Goal: Task Accomplishment & Management: Manage account settings

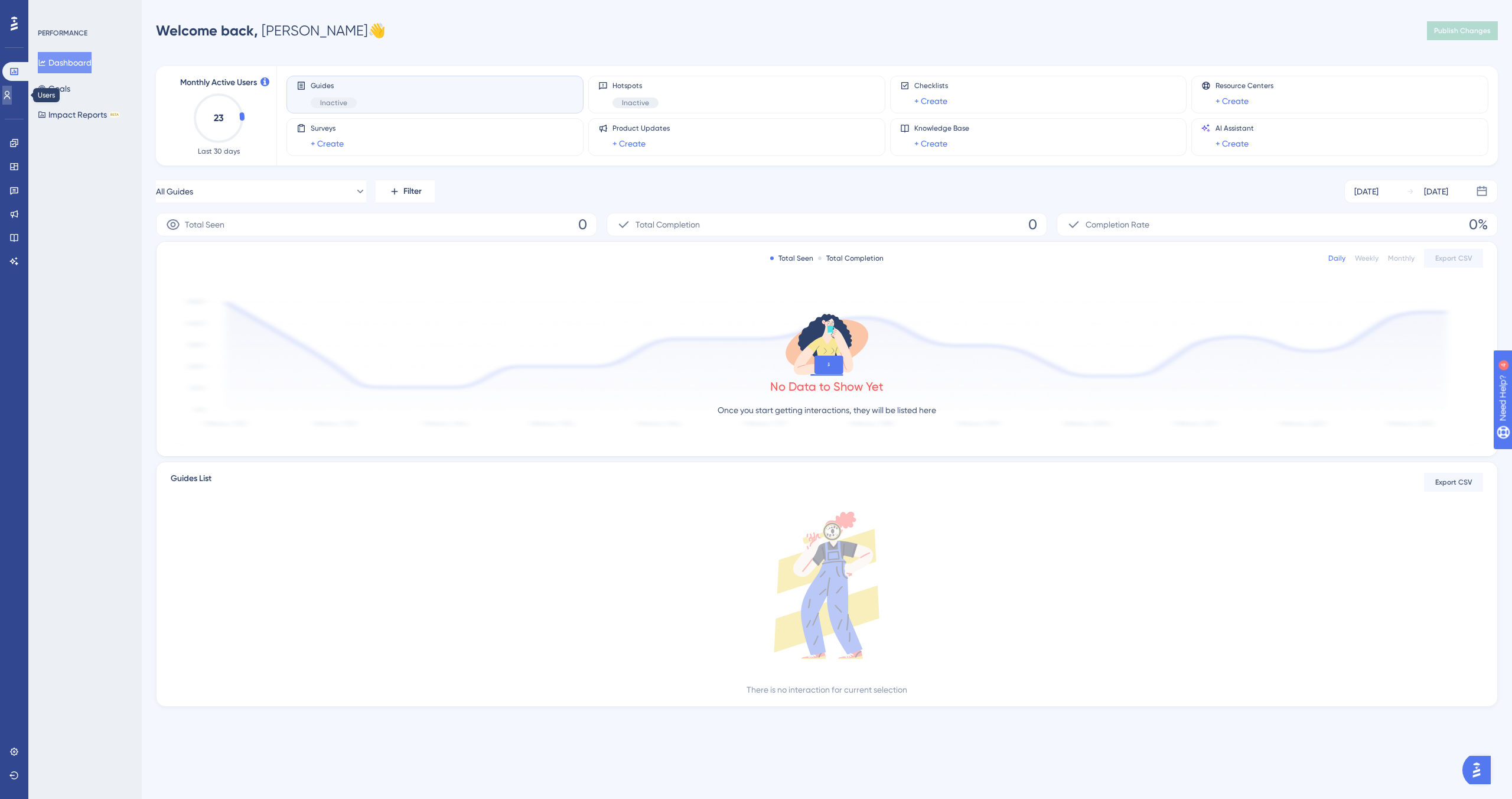
click at [12, 101] on link at bounding box center [7, 95] width 9 height 19
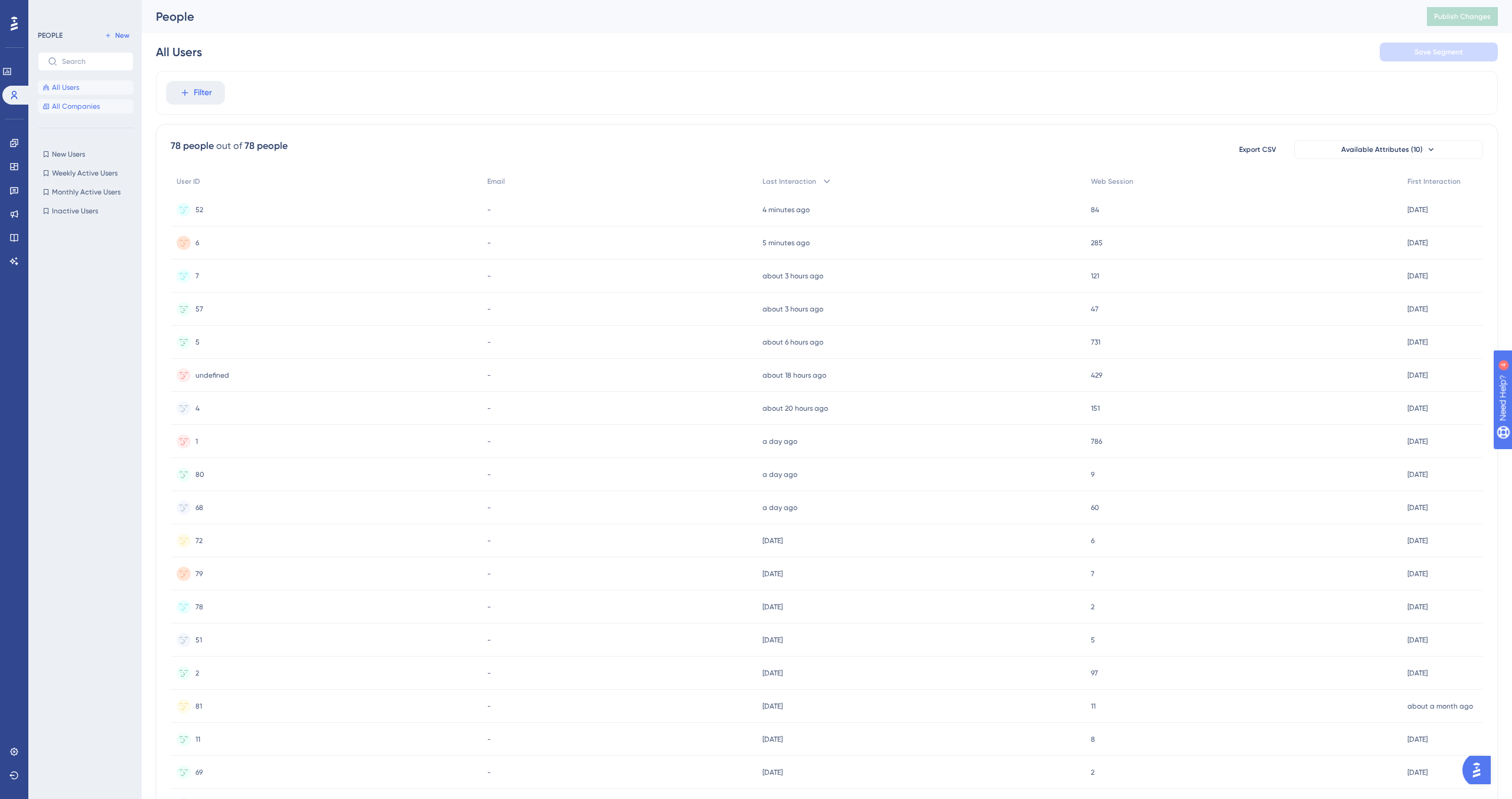
click at [67, 107] on span "All Companies" at bounding box center [76, 106] width 48 height 9
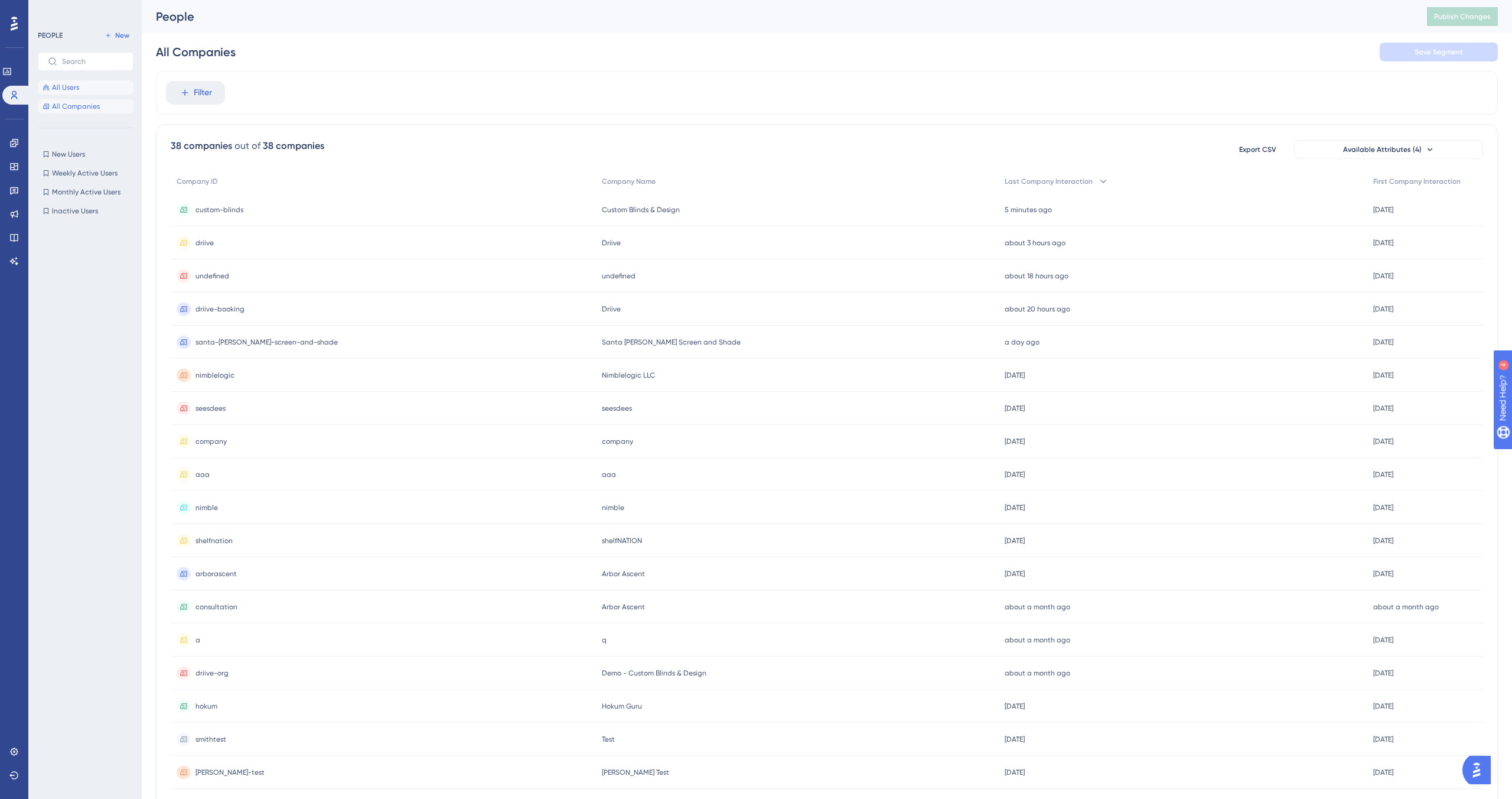
click at [88, 90] on button "All Users" at bounding box center [85, 87] width 96 height 14
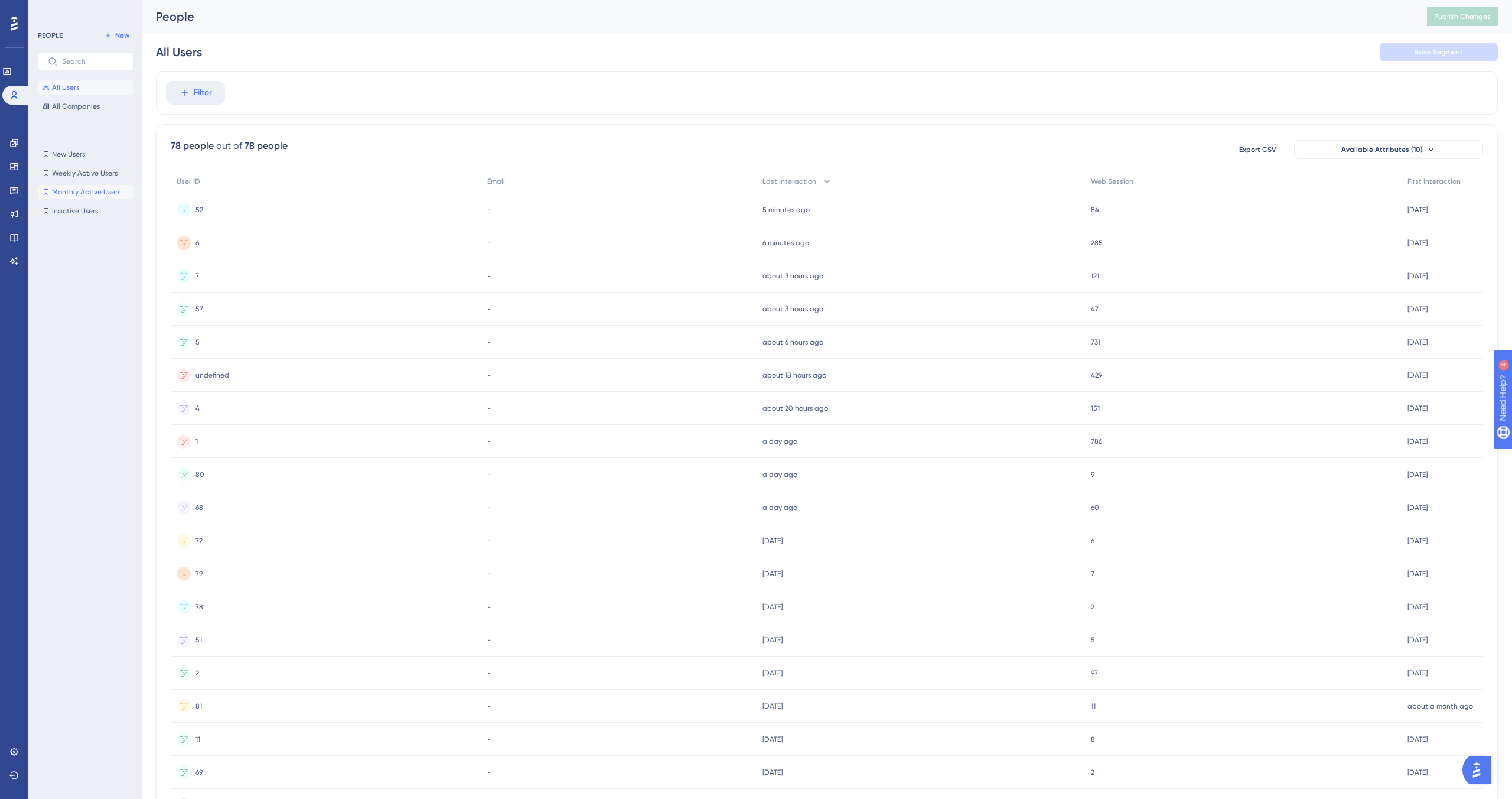
click at [92, 196] on span "Monthly Active Users" at bounding box center [86, 192] width 69 height 9
click at [11, 71] on icon at bounding box center [7, 71] width 8 height 7
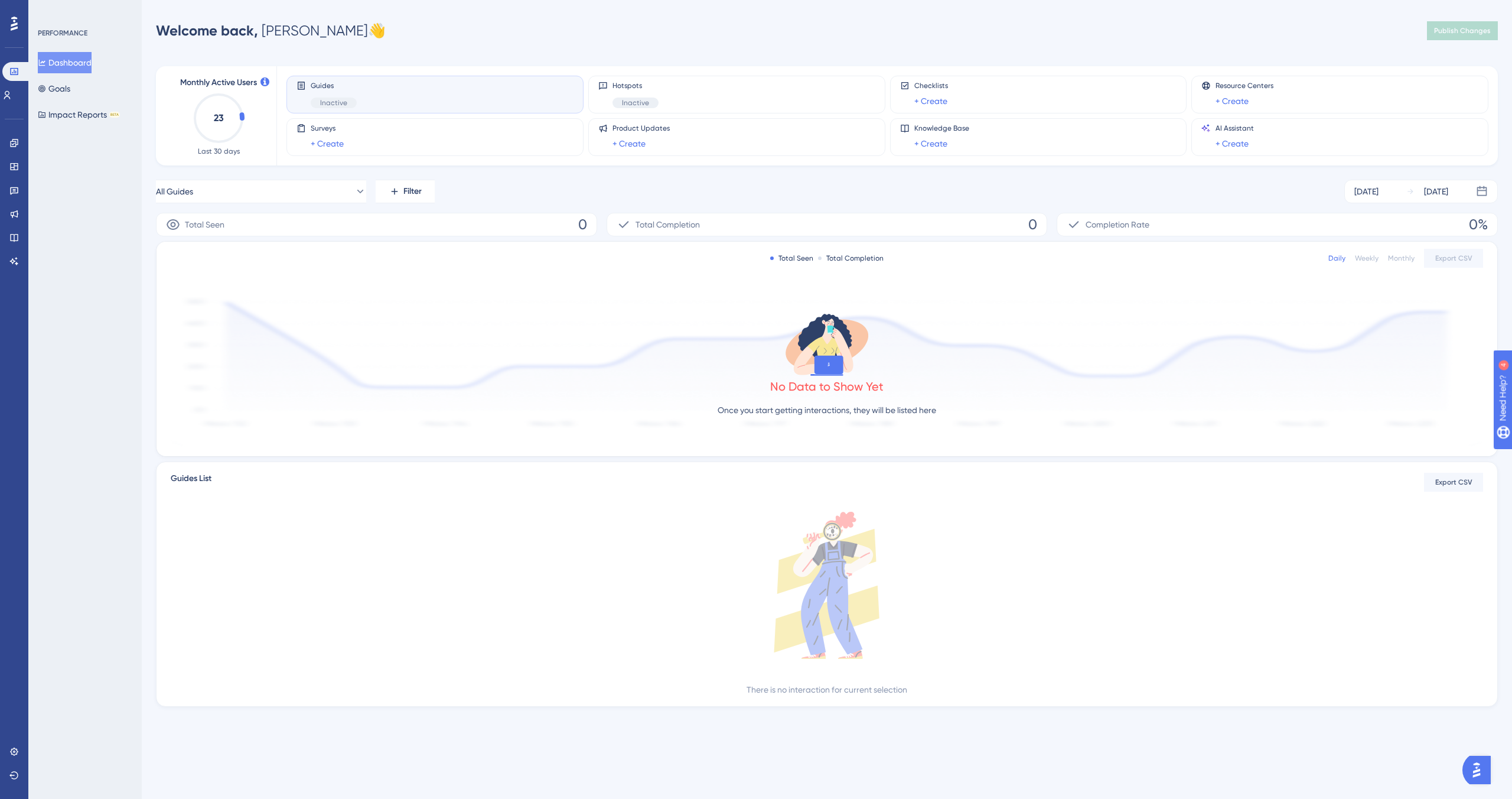
click at [86, 96] on div "Dashboard Goals Impact Reports BETA" at bounding box center [85, 89] width 96 height 73
click at [70, 88] on button "Goals" at bounding box center [54, 89] width 33 height 21
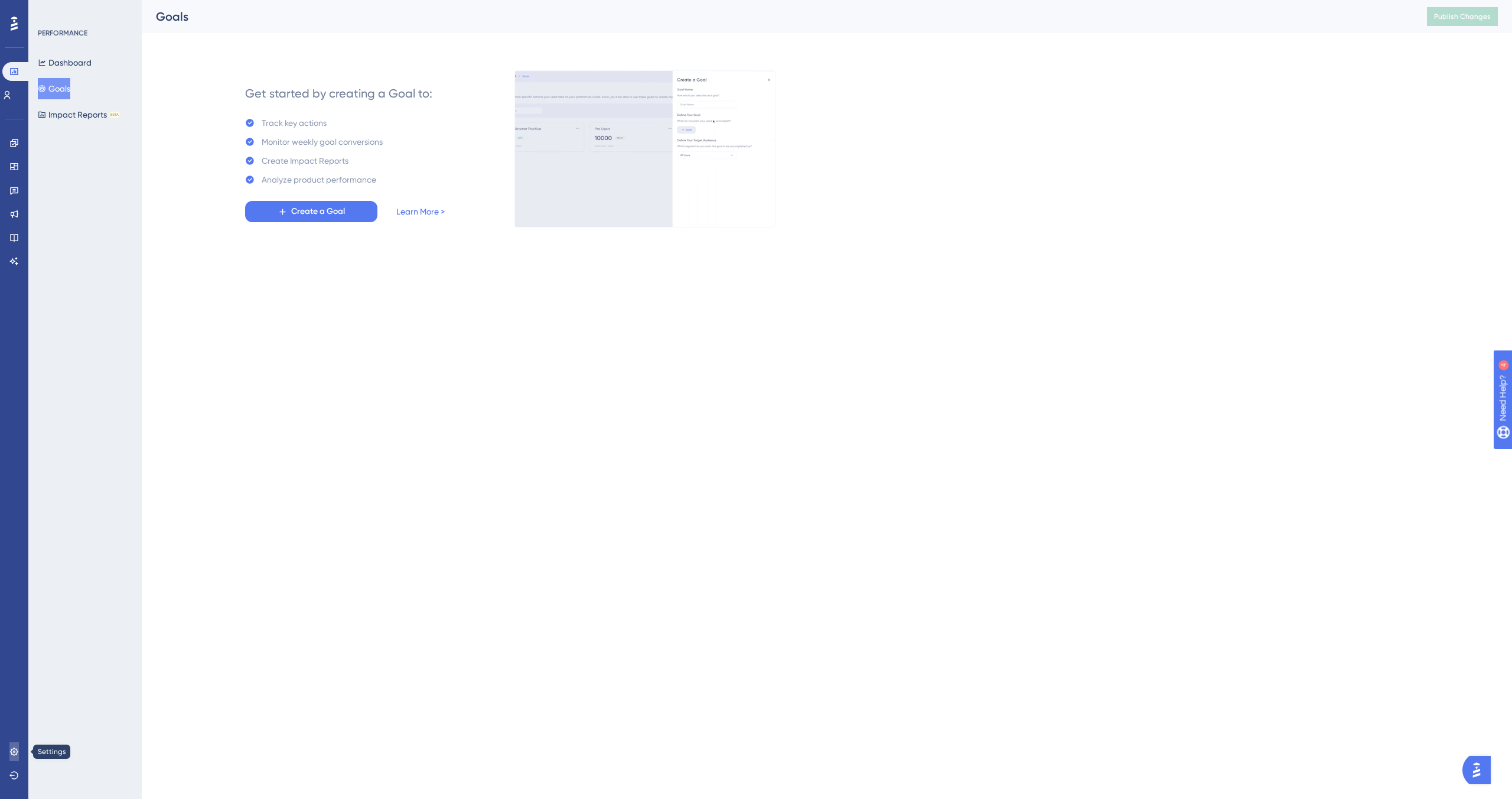
click at [19, 751] on link at bounding box center [14, 751] width 9 height 19
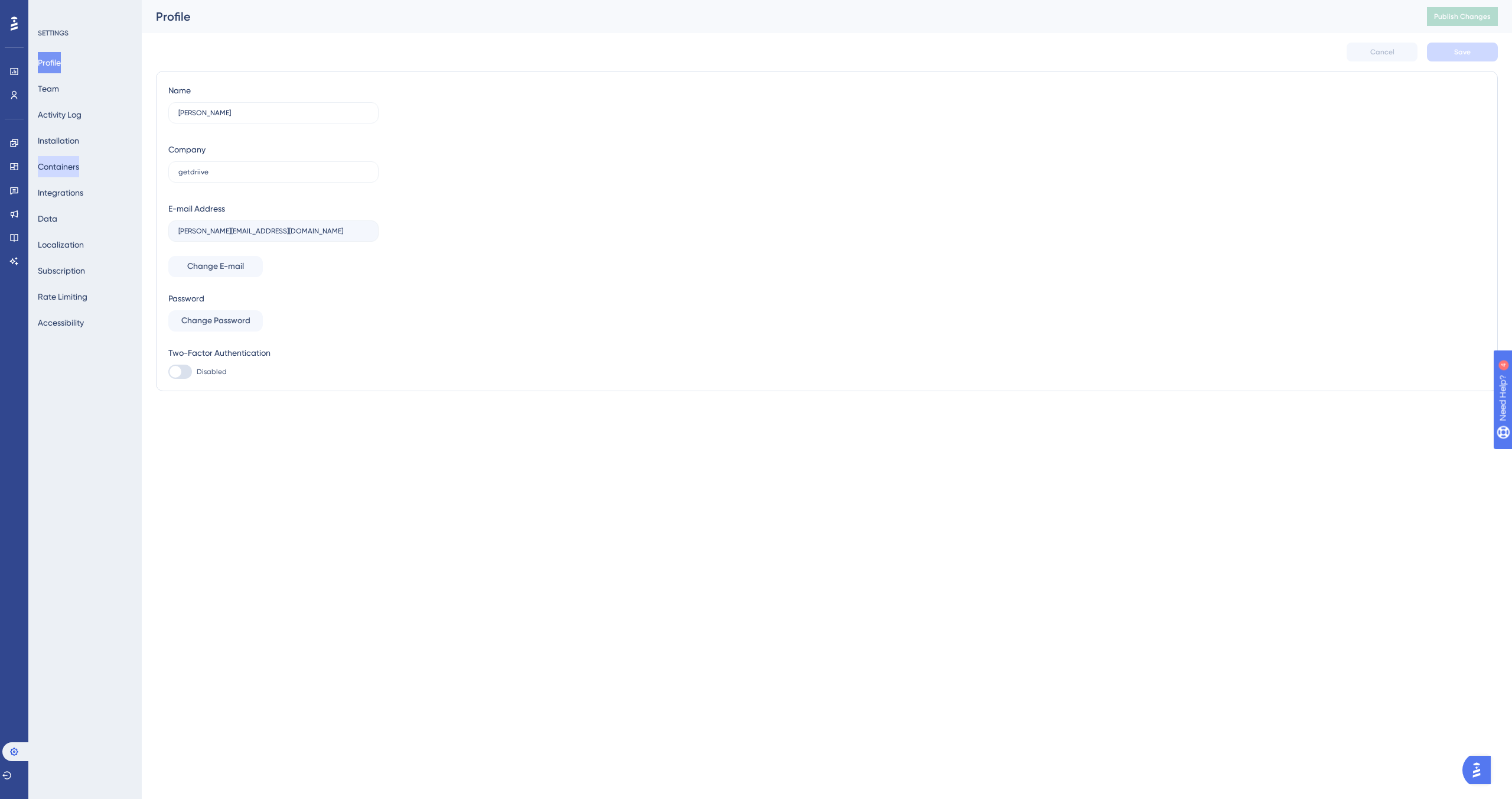
click at [70, 167] on button "Containers" at bounding box center [58, 166] width 42 height 21
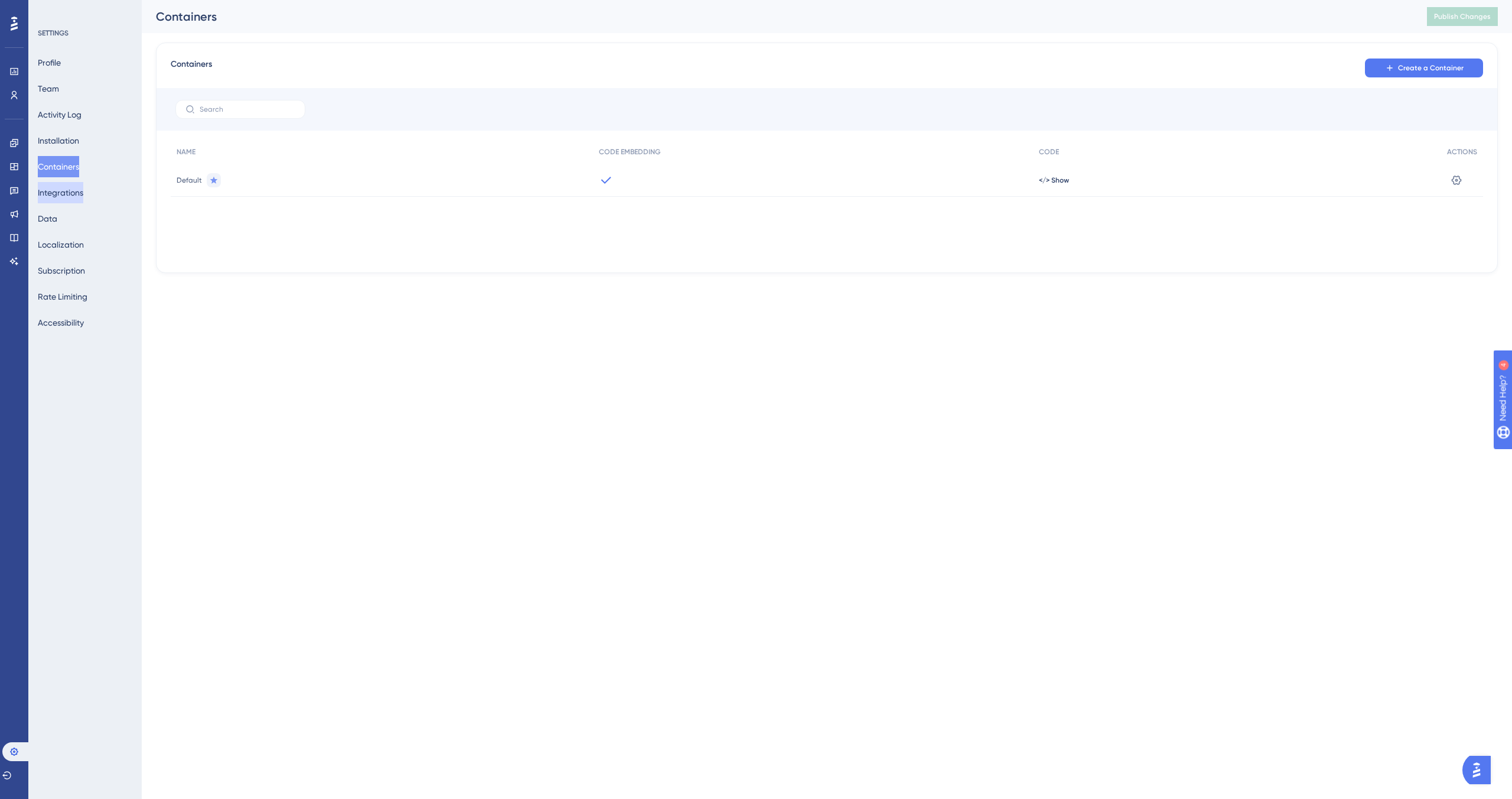
click at [70, 190] on button "Integrations" at bounding box center [61, 193] width 45 height 21
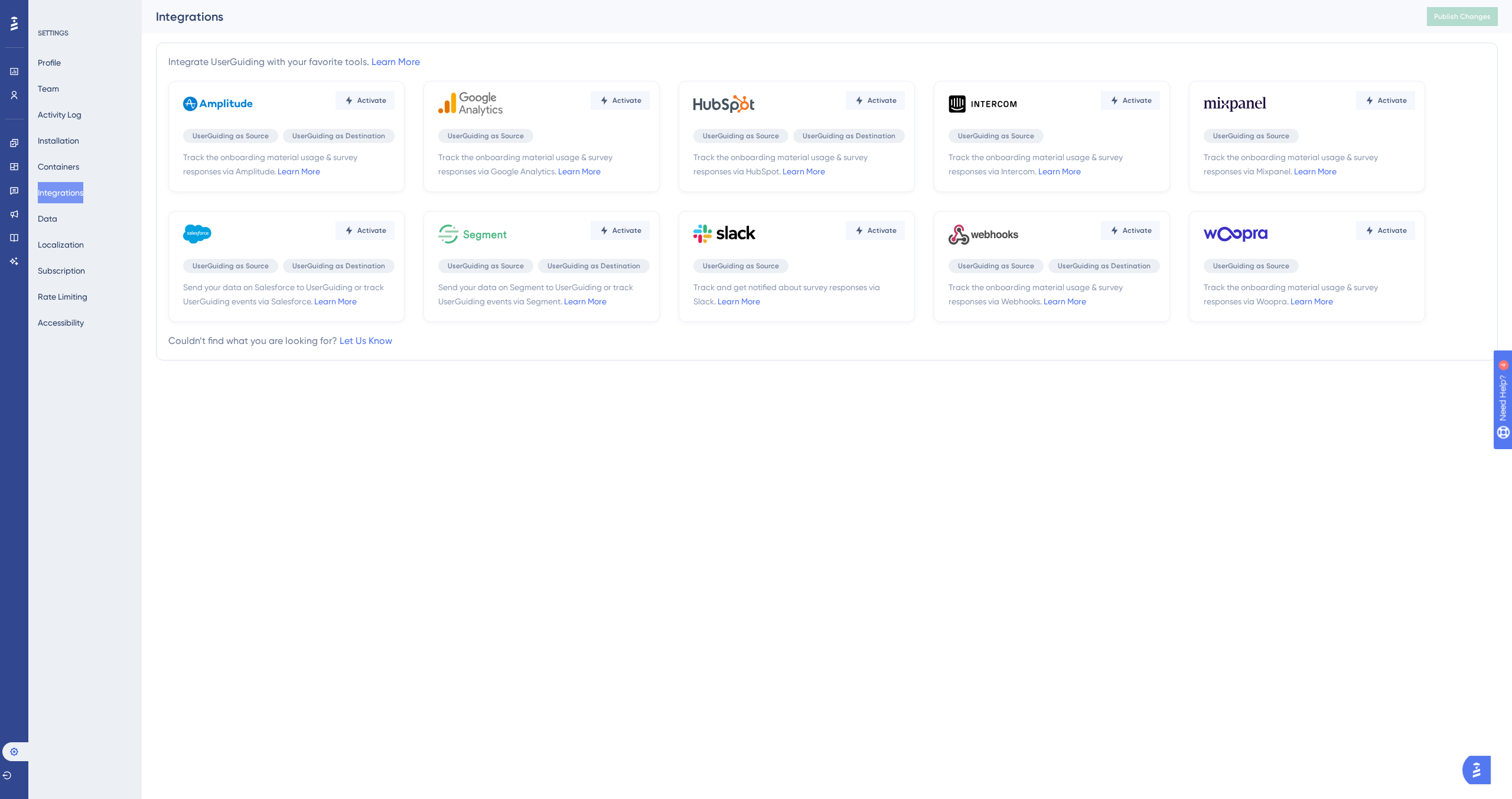
click at [793, 107] on div "Activate" at bounding box center [799, 104] width 212 height 36
click at [803, 171] on link "Learn More" at bounding box center [804, 171] width 42 height 9
click at [70, 143] on button "Installation" at bounding box center [58, 141] width 42 height 21
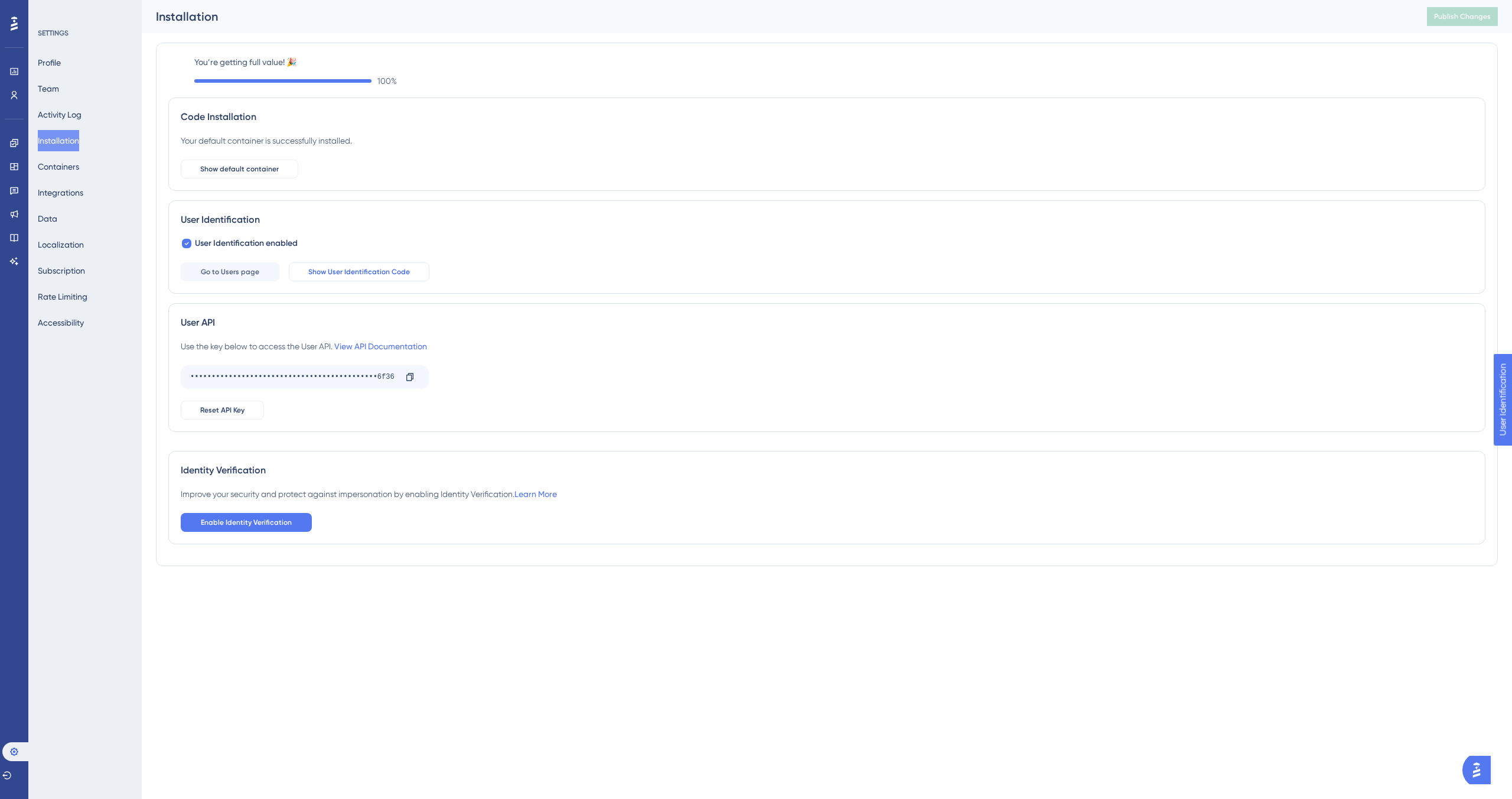
click at [348, 269] on span "Show User Identification Code" at bounding box center [359, 272] width 101 height 9
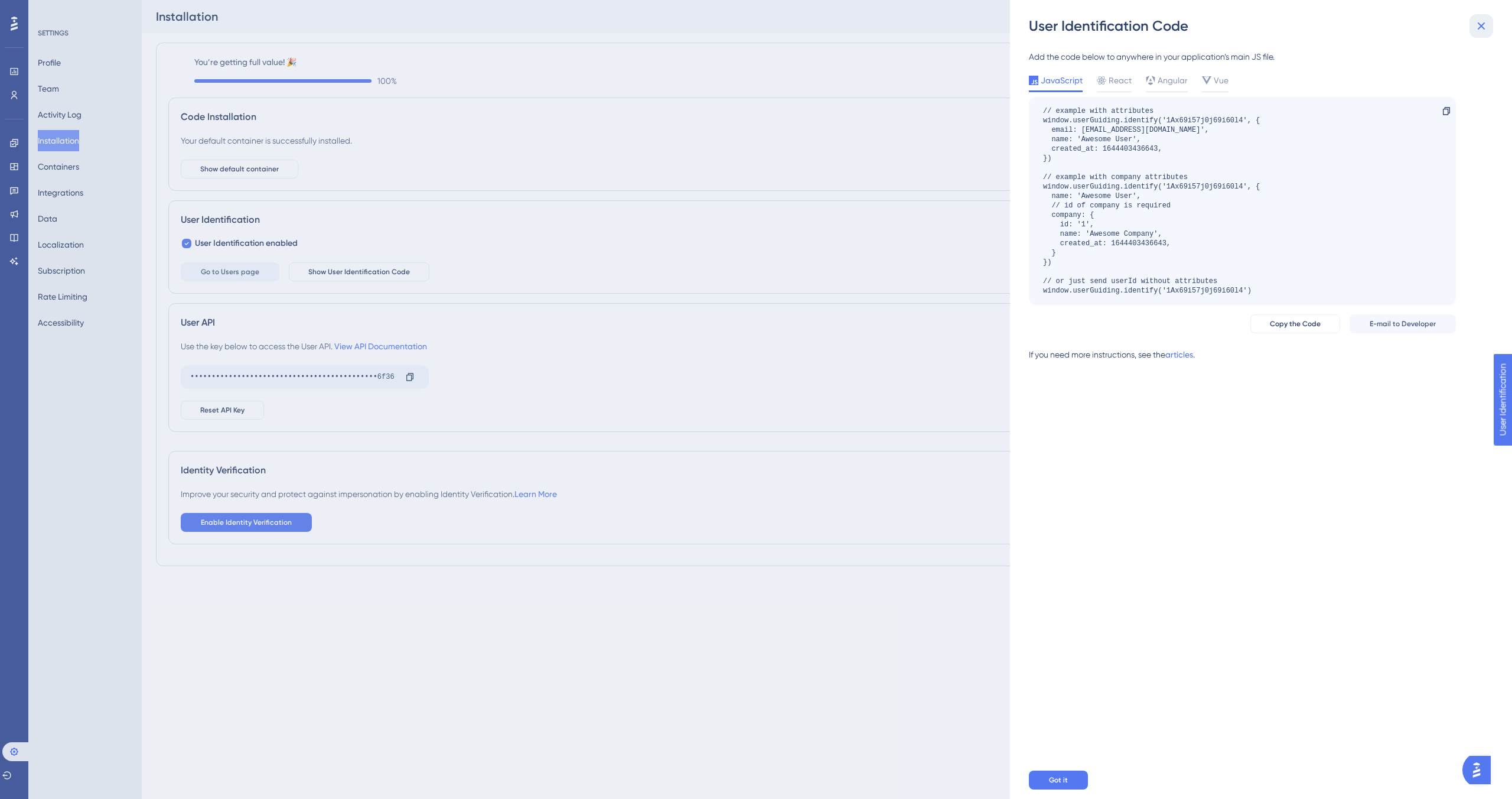
click at [1482, 23] on icon at bounding box center [1481, 26] width 14 height 14
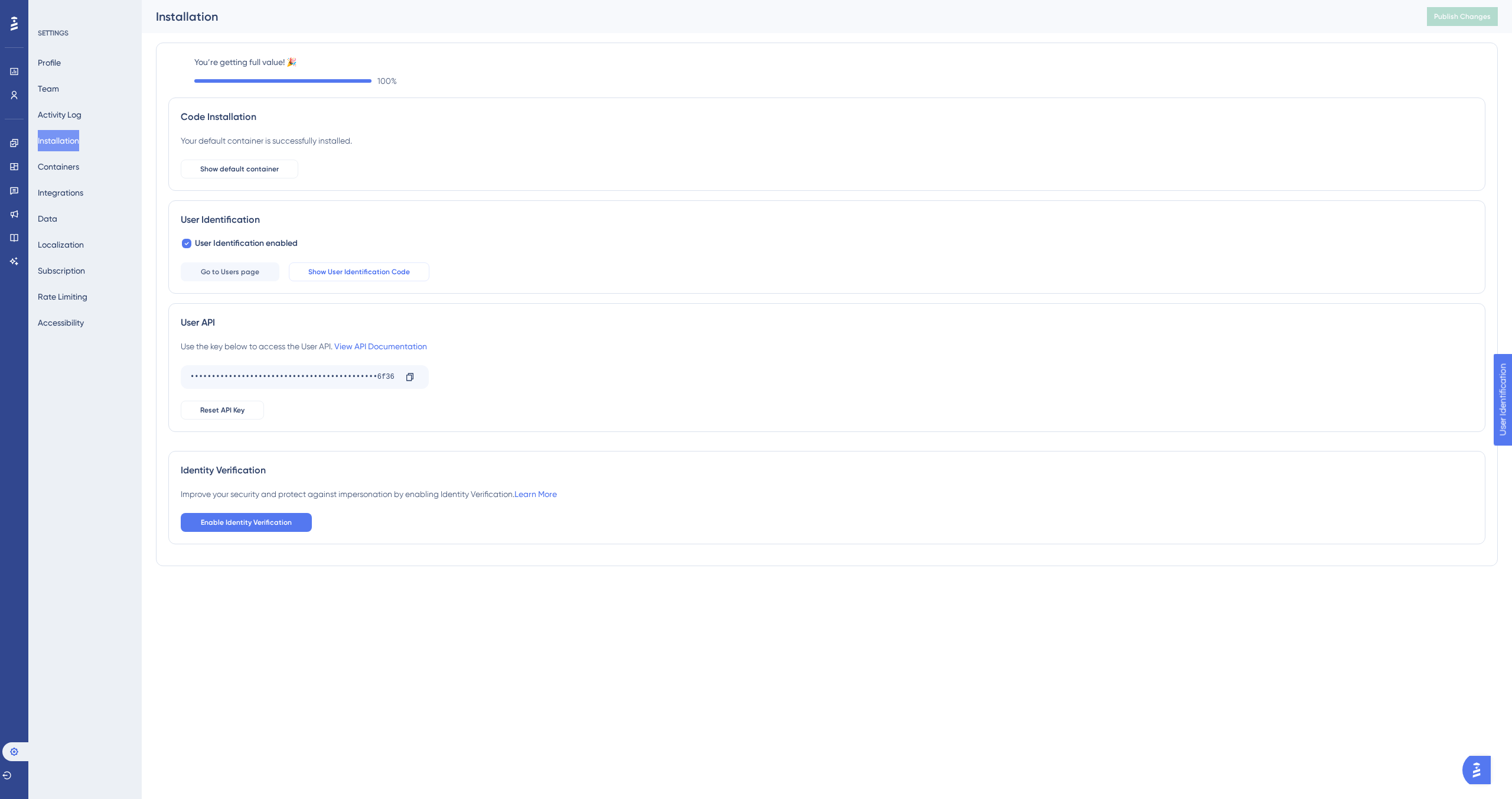
click at [324, 269] on span "Show User Identification Code" at bounding box center [359, 272] width 101 height 9
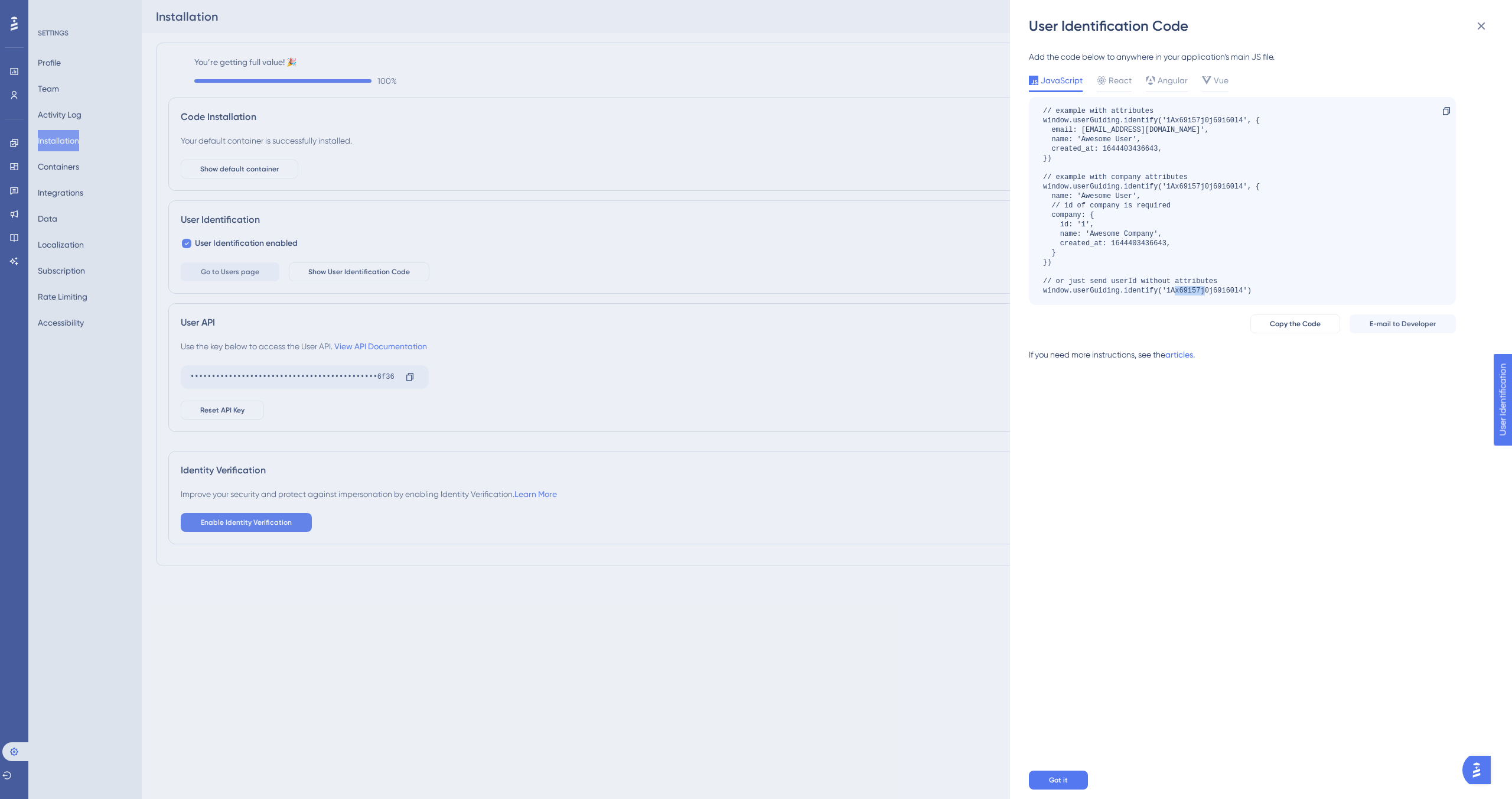
drag, startPoint x: 1261, startPoint y: 289, endPoint x: 1223, endPoint y: 288, distance: 38.0
click at [1222, 288] on div "// example with attributes window.userGuiding.identify('1Ax69i57j0j69i60l4', { …" at bounding box center [1242, 201] width 427 height 208
click at [354, 213] on div "User Identification Code Add the code below to anywhere in your application’s m…" at bounding box center [756, 400] width 1512 height 799
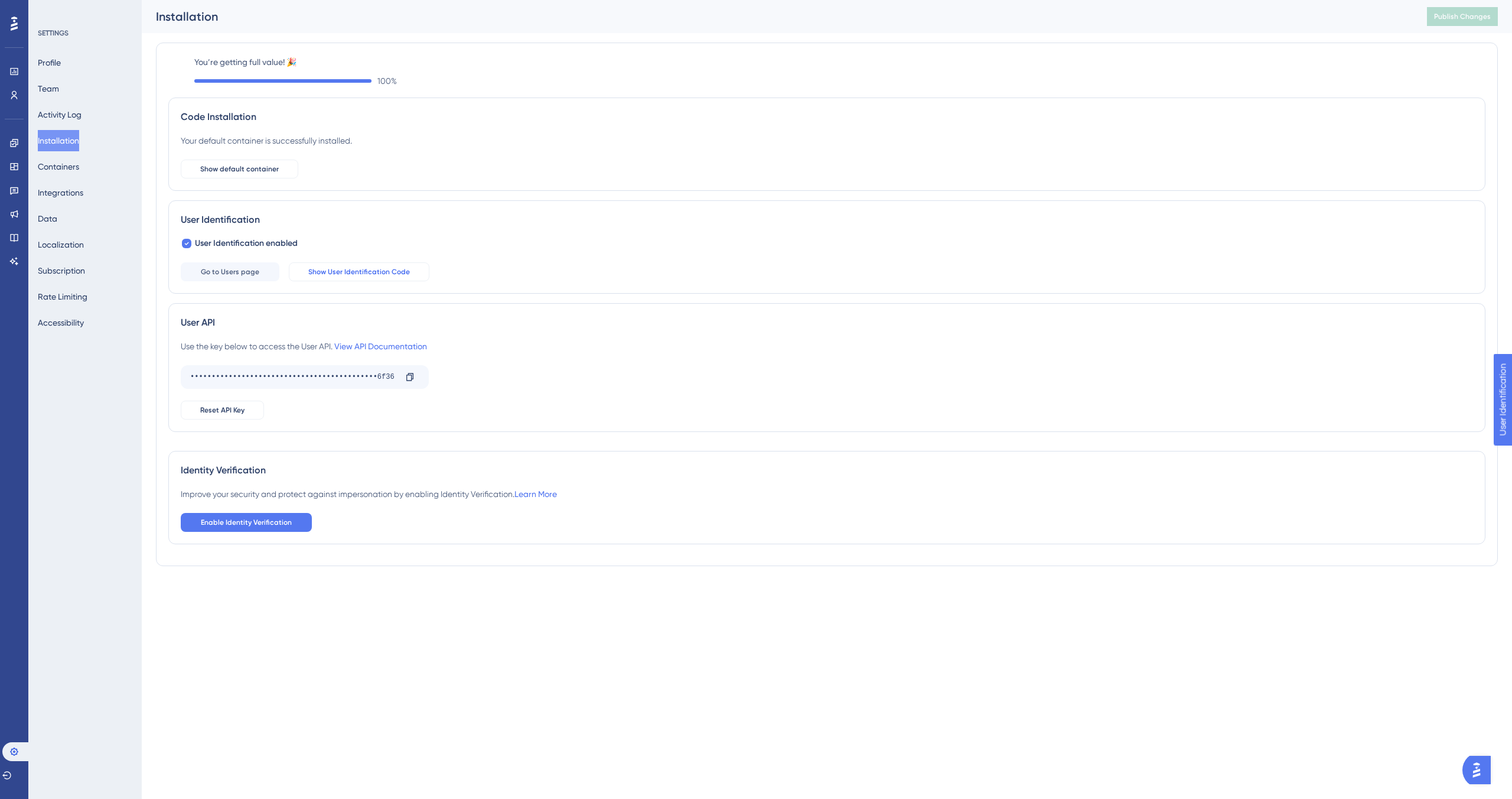
click at [351, 271] on span "Show User Identification Code" at bounding box center [359, 272] width 101 height 9
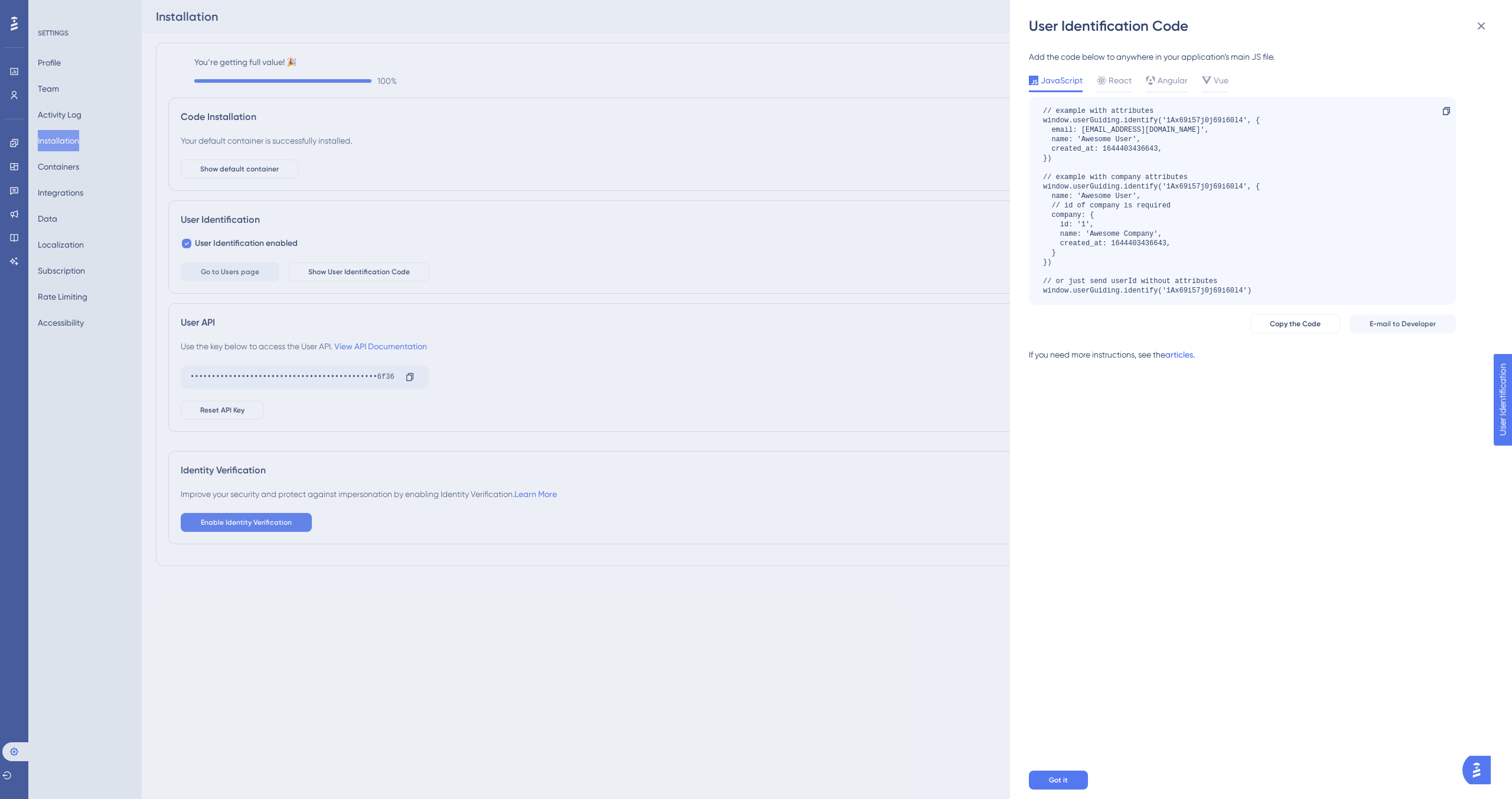
click at [1188, 357] on link "articles." at bounding box center [1180, 359] width 29 height 23
click at [92, 382] on div "User Identification Code Add the code below to anywhere in your application’s m…" at bounding box center [756, 400] width 1512 height 799
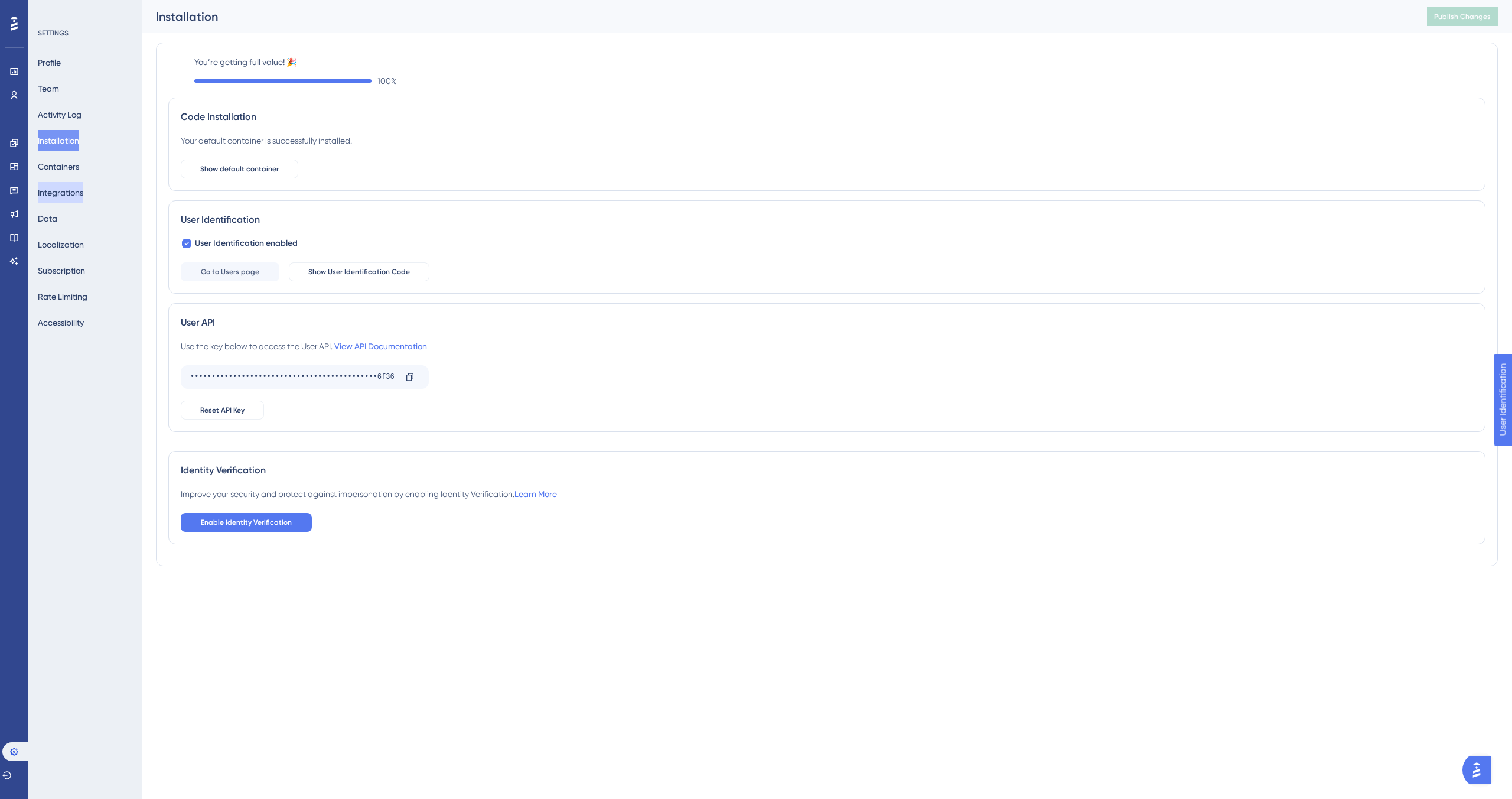
click at [70, 191] on button "Integrations" at bounding box center [61, 193] width 45 height 21
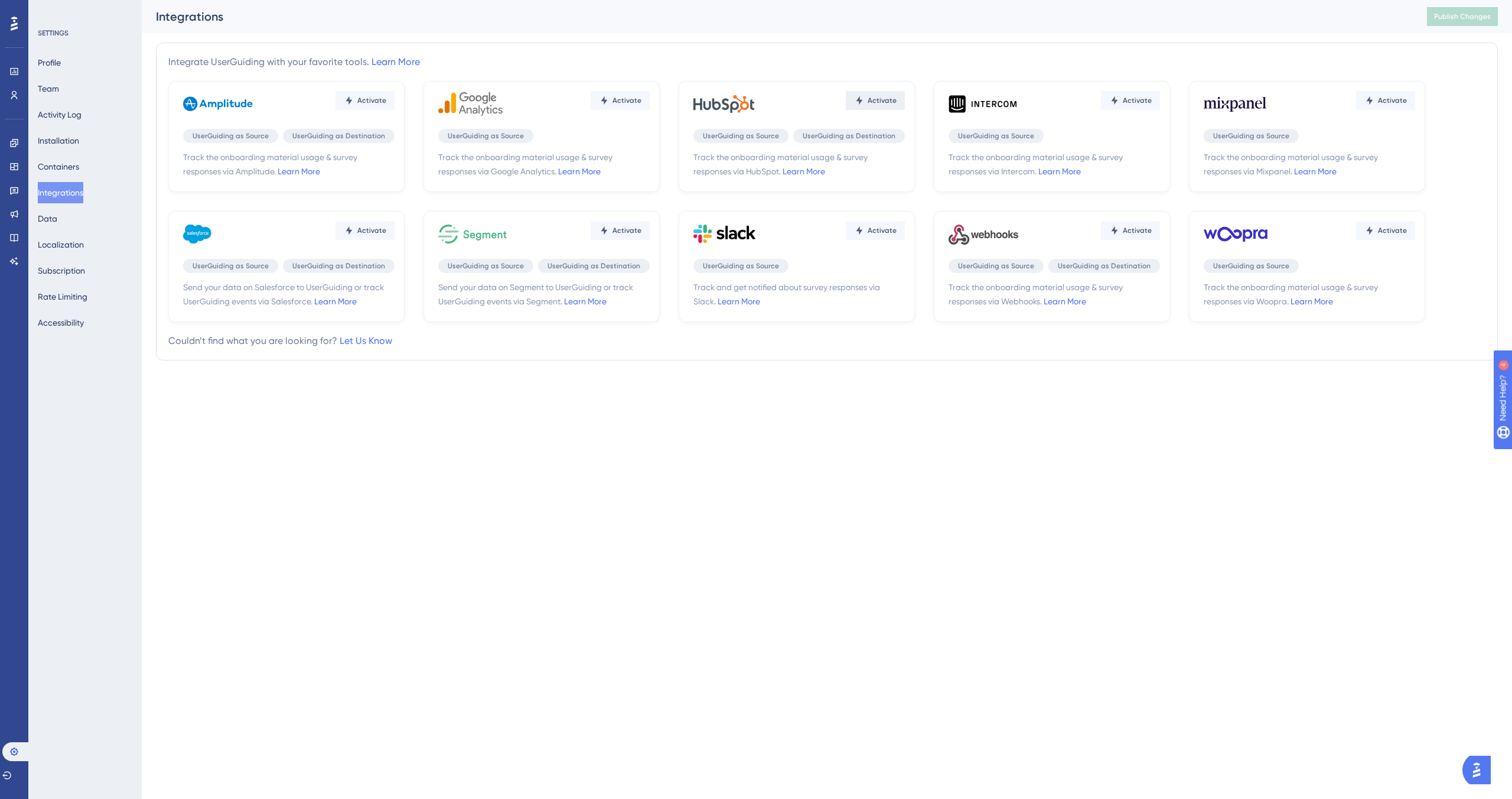
click at [387, 99] on span "Activate" at bounding box center [371, 101] width 29 height 9
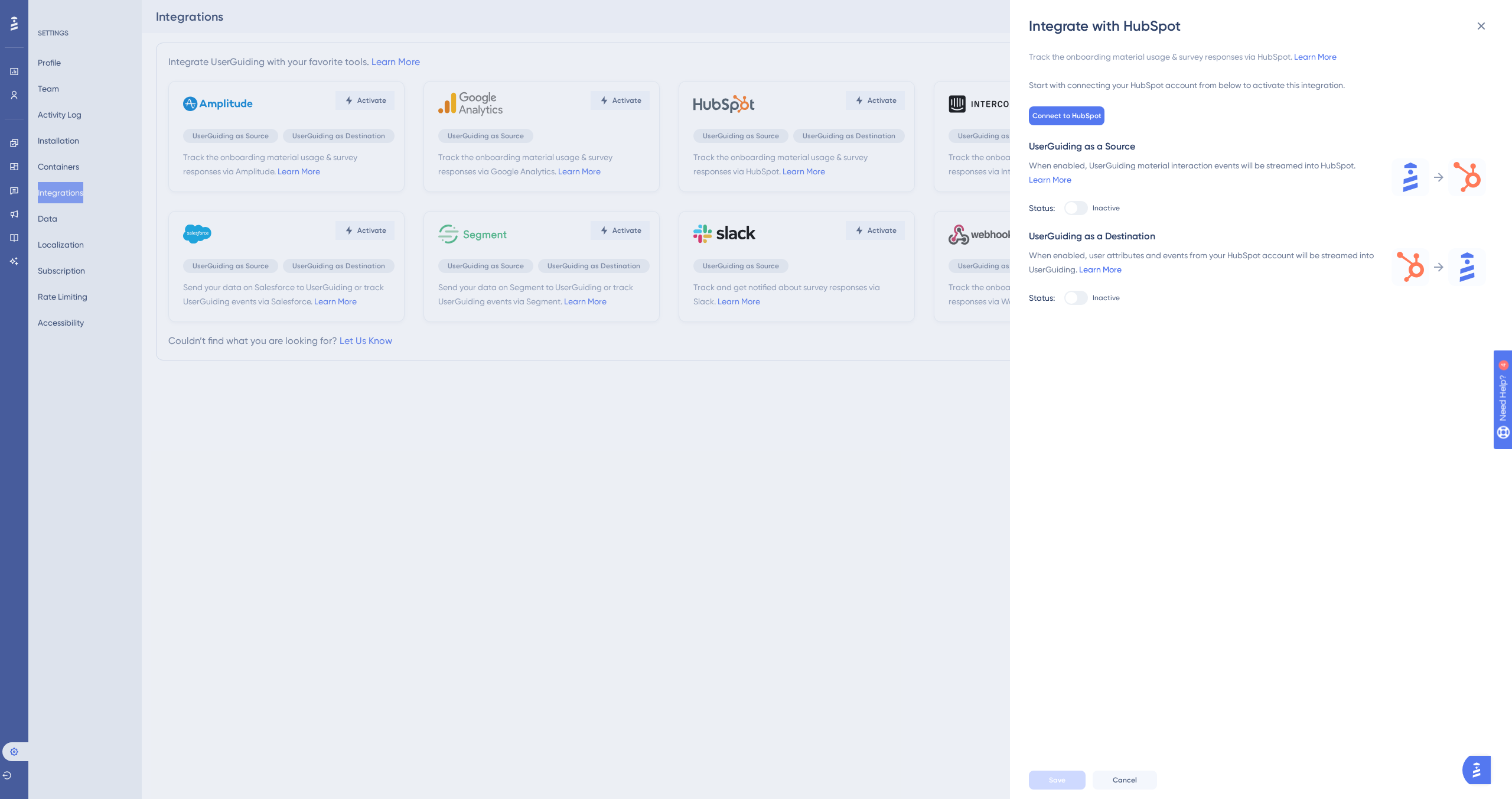
click at [1119, 268] on link "Learn More" at bounding box center [1101, 269] width 42 height 9
click at [1055, 182] on link "Learn More" at bounding box center [1050, 179] width 42 height 9
click at [113, 256] on div "Integrate with HubSpot Track the onboarding material usage & survey responses v…" at bounding box center [756, 400] width 1512 height 799
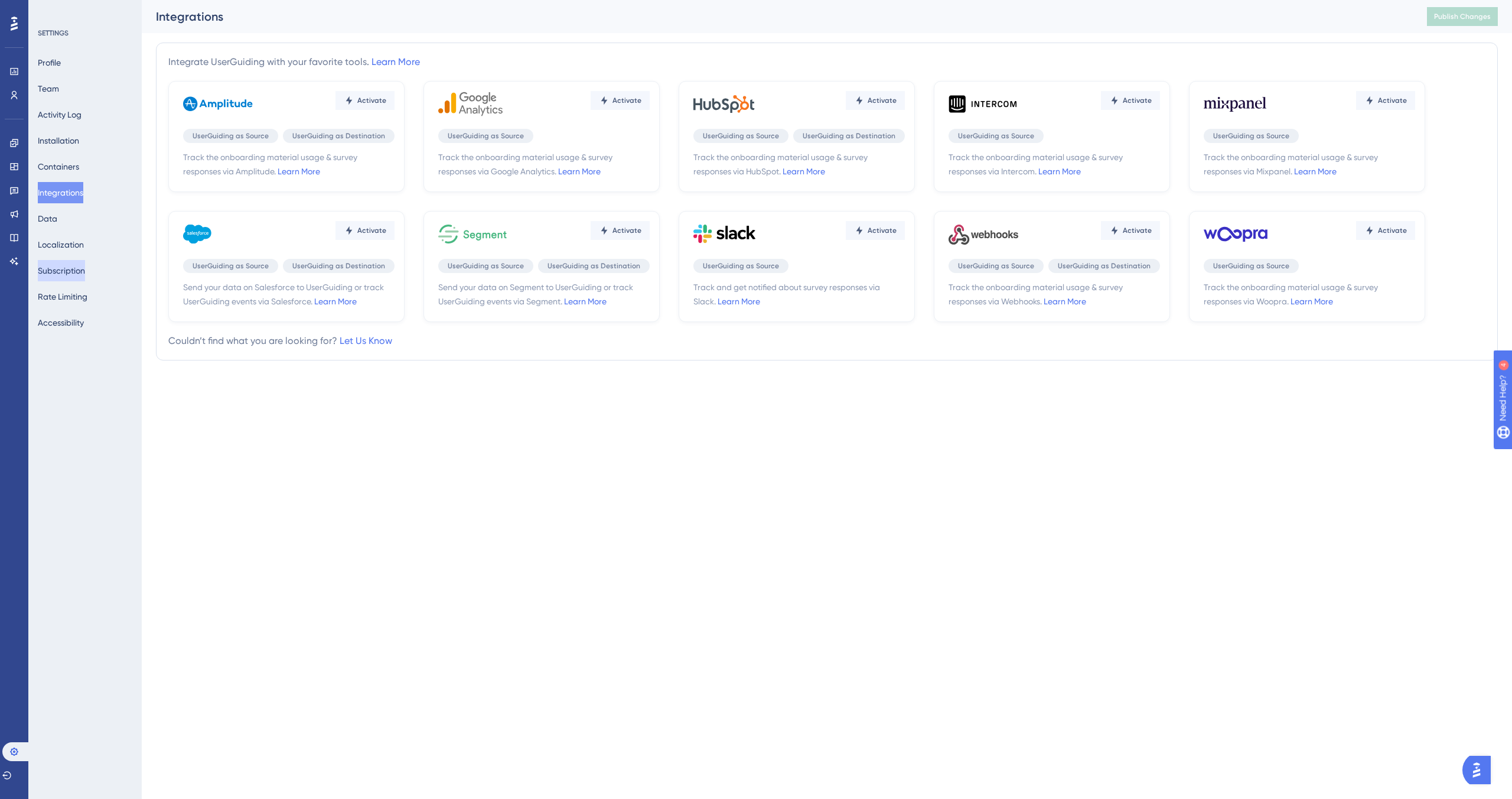
click at [70, 269] on button "Subscription" at bounding box center [61, 271] width 47 height 21
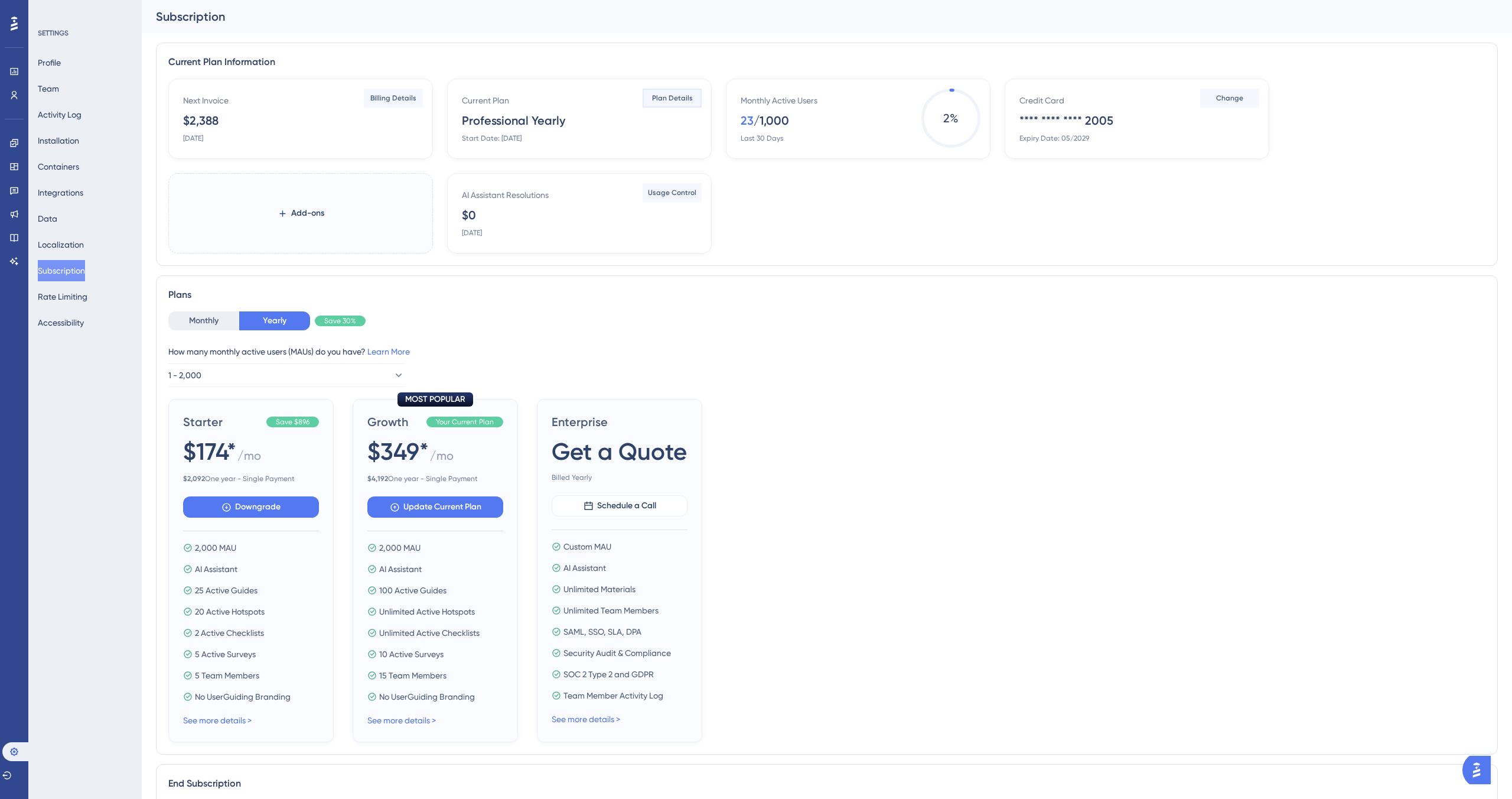
click at [658, 101] on span "Plan Details" at bounding box center [672, 98] width 41 height 9
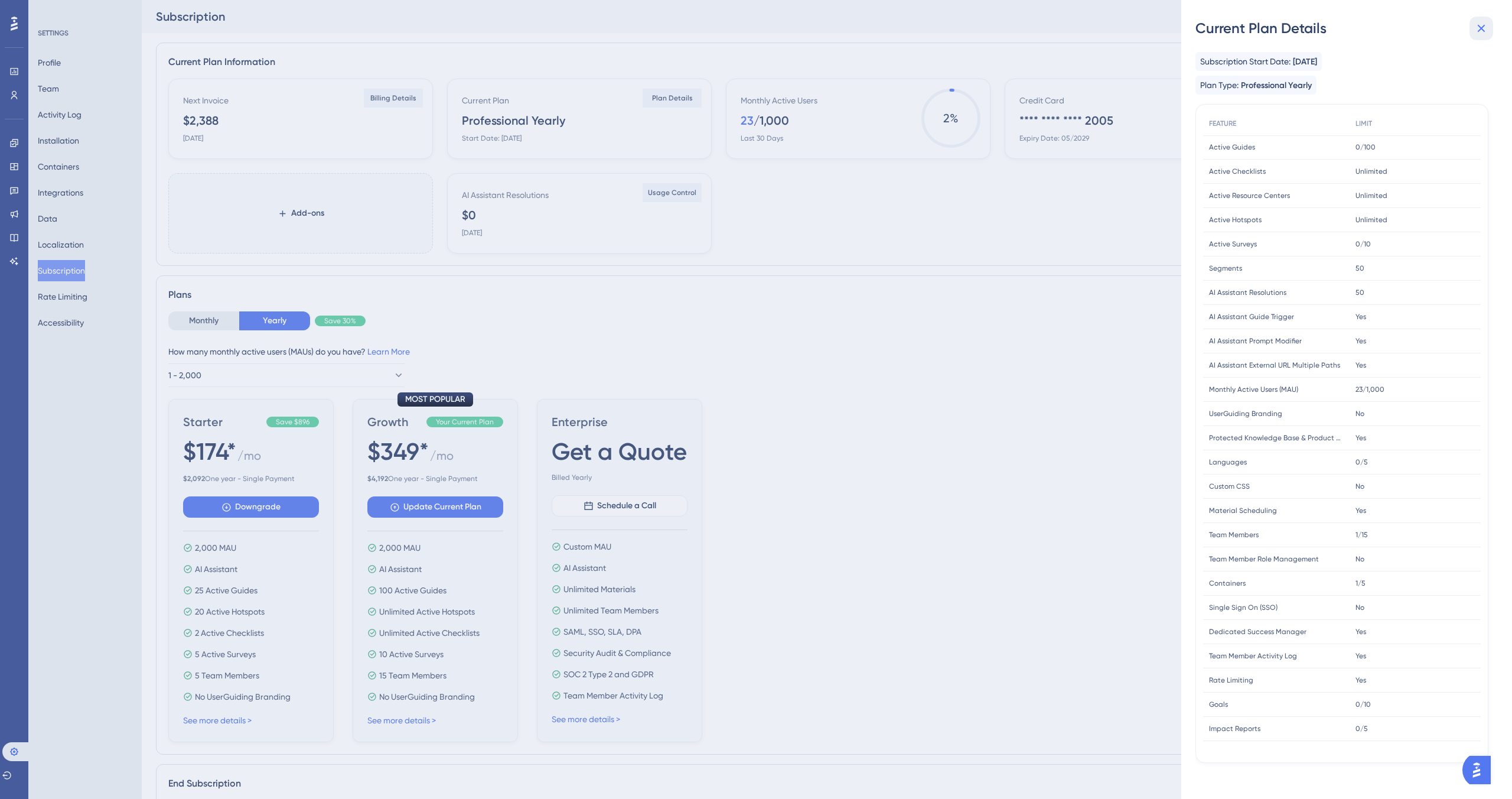
click at [1484, 30] on icon at bounding box center [1481, 28] width 14 height 14
